Goal: Navigation & Orientation: Go to known website

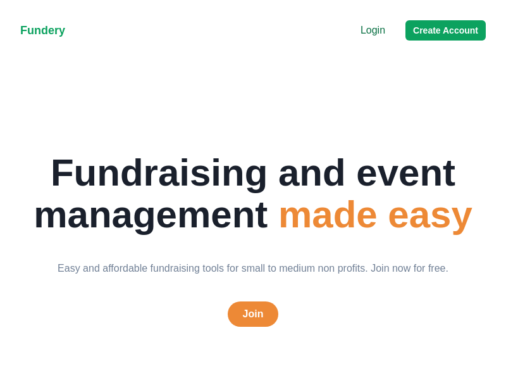
click at [373, 30] on p "Login" at bounding box center [373, 30] width 25 height 15
